Goal: Find specific page/section: Find specific page/section

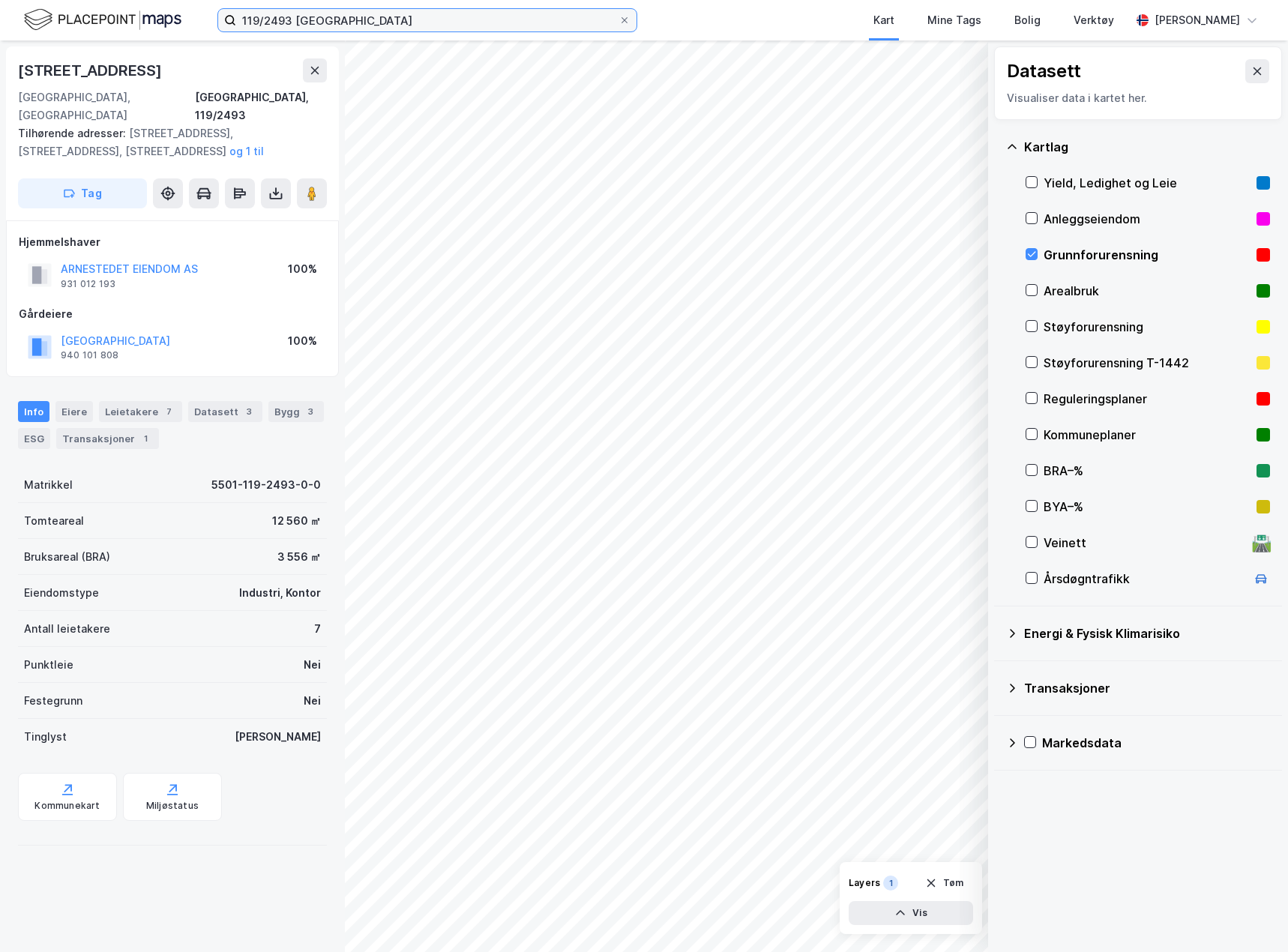
click at [348, 20] on input "119/2493 [GEOGRAPHIC_DATA]" at bounding box center [427, 21] width 382 height 22
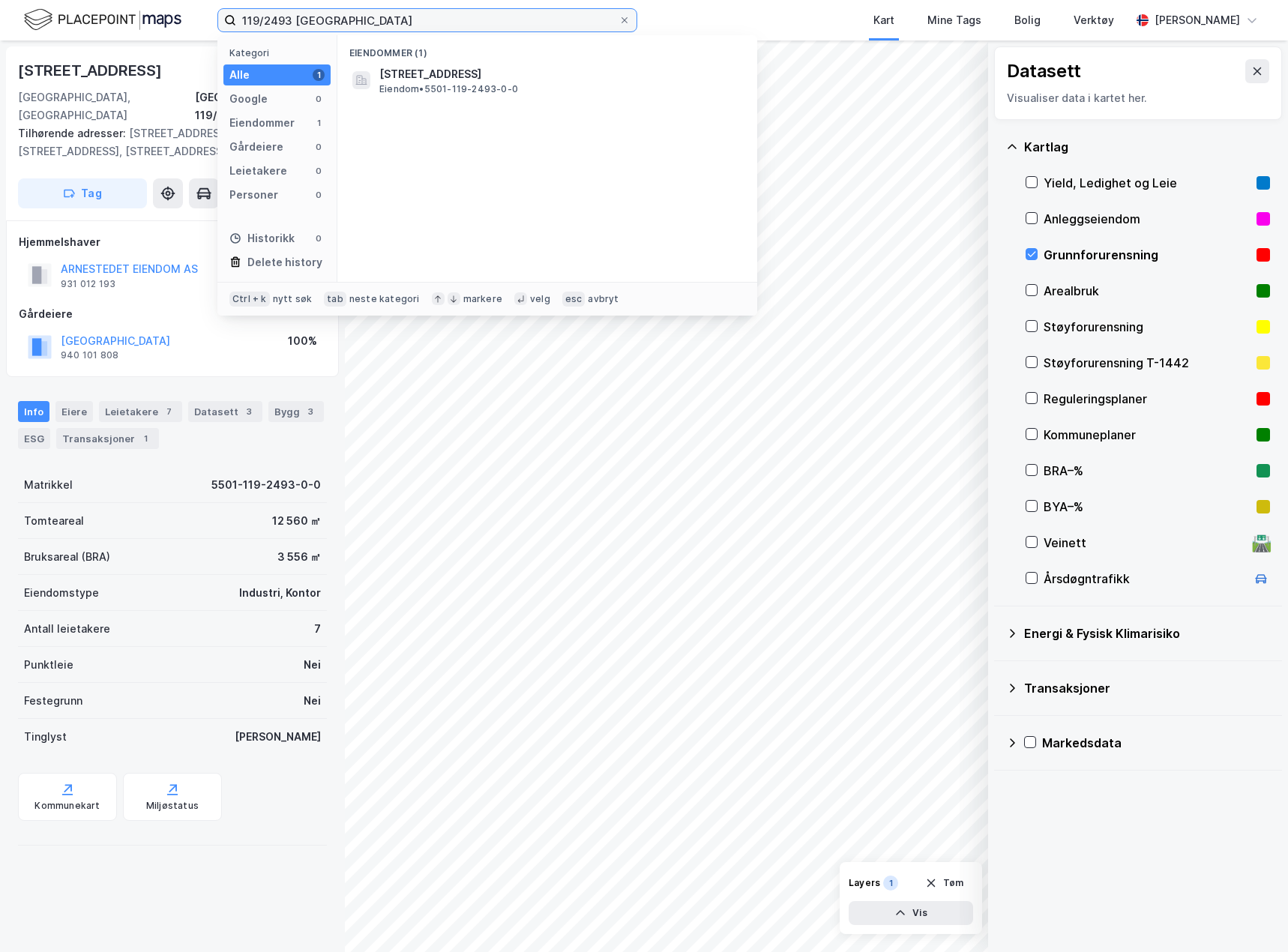
click at [348, 20] on input "119/2493 [GEOGRAPHIC_DATA]" at bounding box center [427, 21] width 382 height 22
type input "117/82 [GEOGRAPHIC_DATA]"
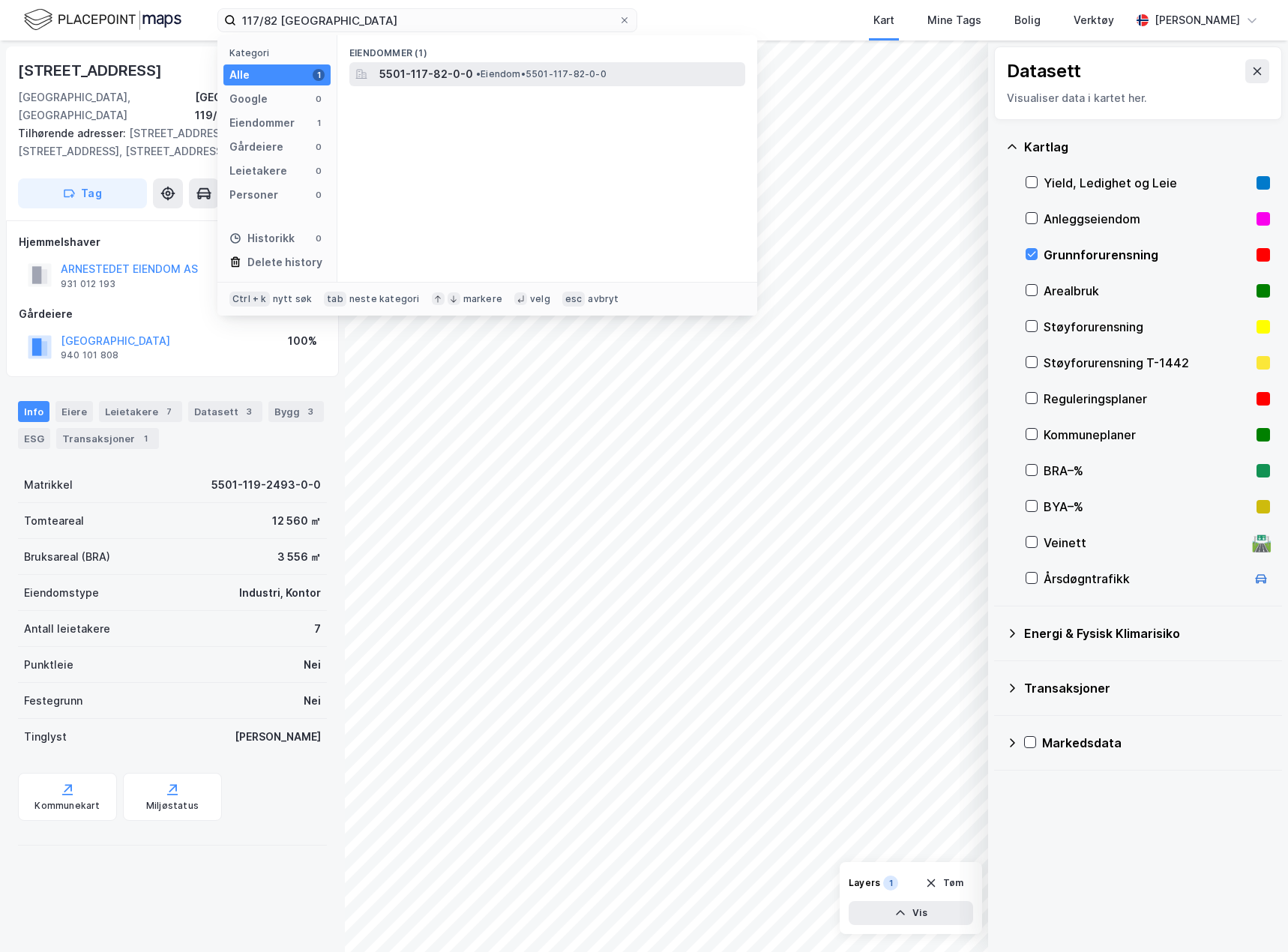
click at [477, 81] on div "5501-117-82-0-0 • Eiendom • 5501-117-82-0-0" at bounding box center [561, 74] width 363 height 18
